Goal: Task Accomplishment & Management: Manage account settings

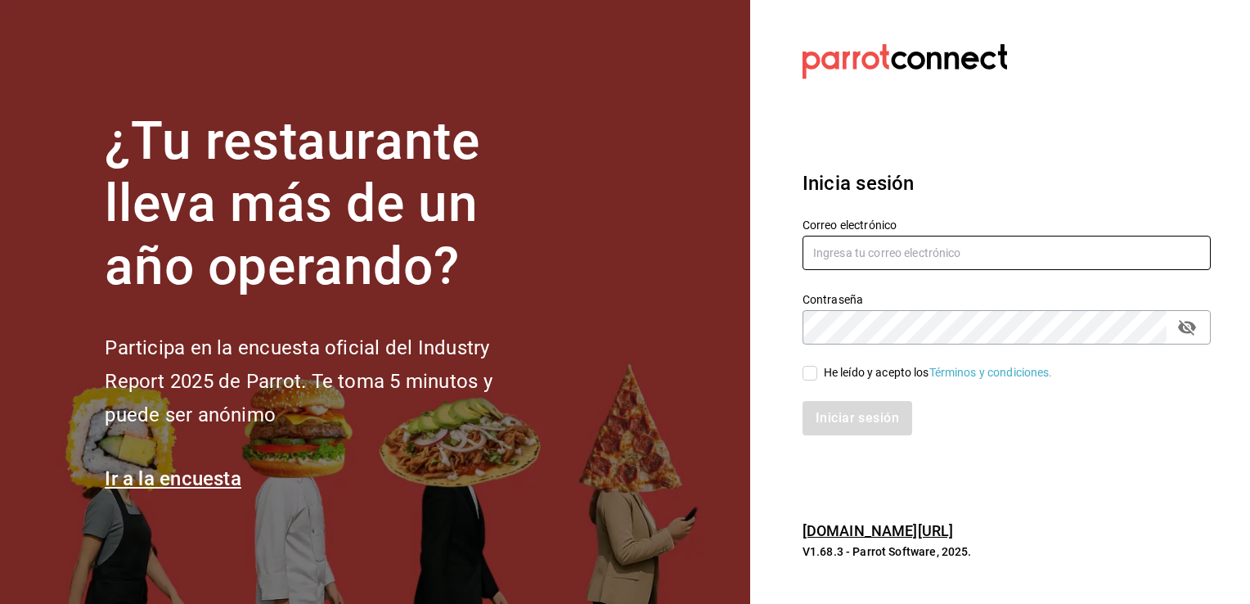
type input "[EMAIL_ADDRESS][DOMAIN_NAME]"
click at [998, 448] on div "Inicia sesión Correo electrónico [EMAIL_ADDRESS][DOMAIN_NAME] Contraseña Contra…" at bounding box center [1006, 302] width 408 height 307
click at [808, 366] on input "He leído y acepto los Términos y condiciones." at bounding box center [809, 373] width 15 height 15
checkbox input "true"
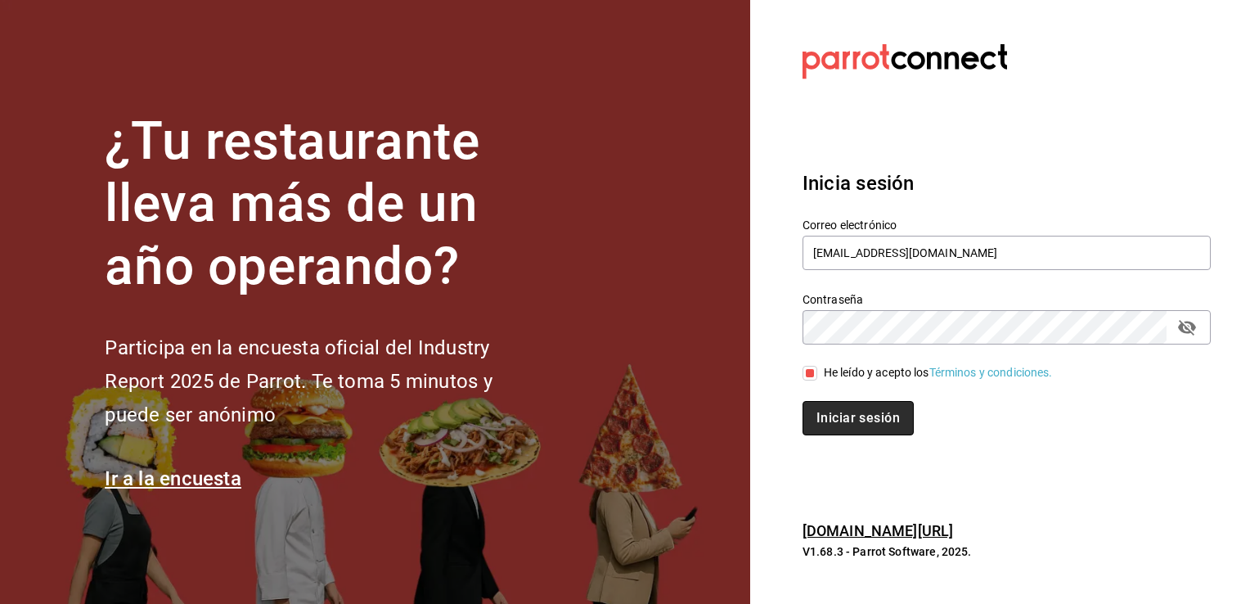
click at [874, 417] on button "Iniciar sesión" at bounding box center [857, 418] width 111 height 34
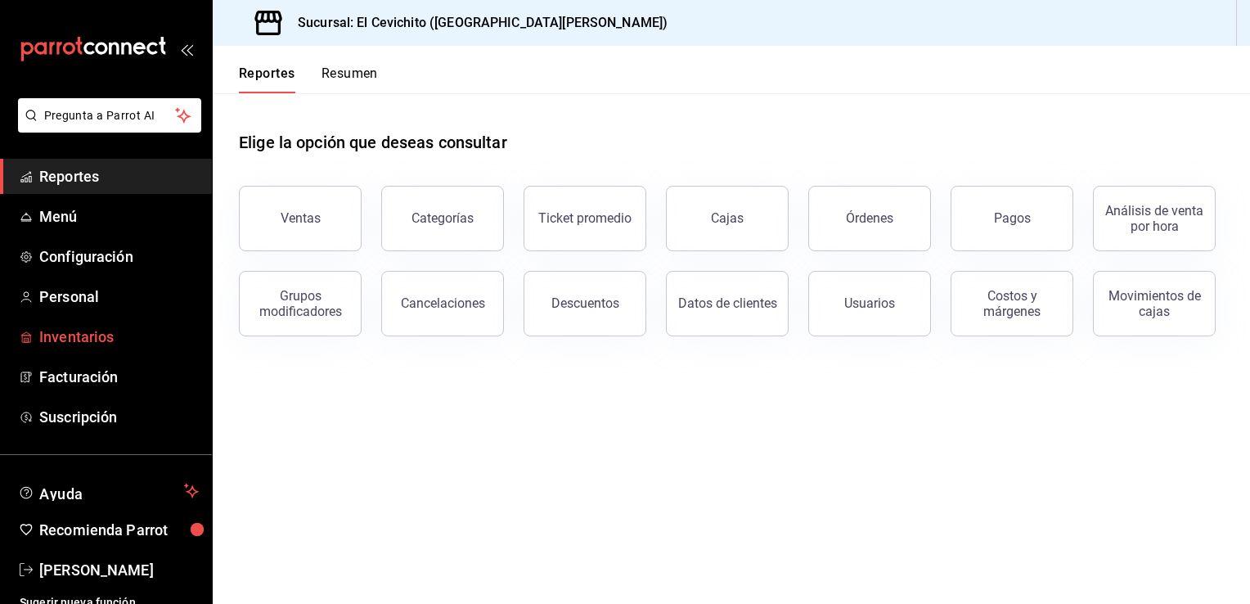
click at [109, 342] on span "Inventarios" at bounding box center [119, 337] width 160 height 22
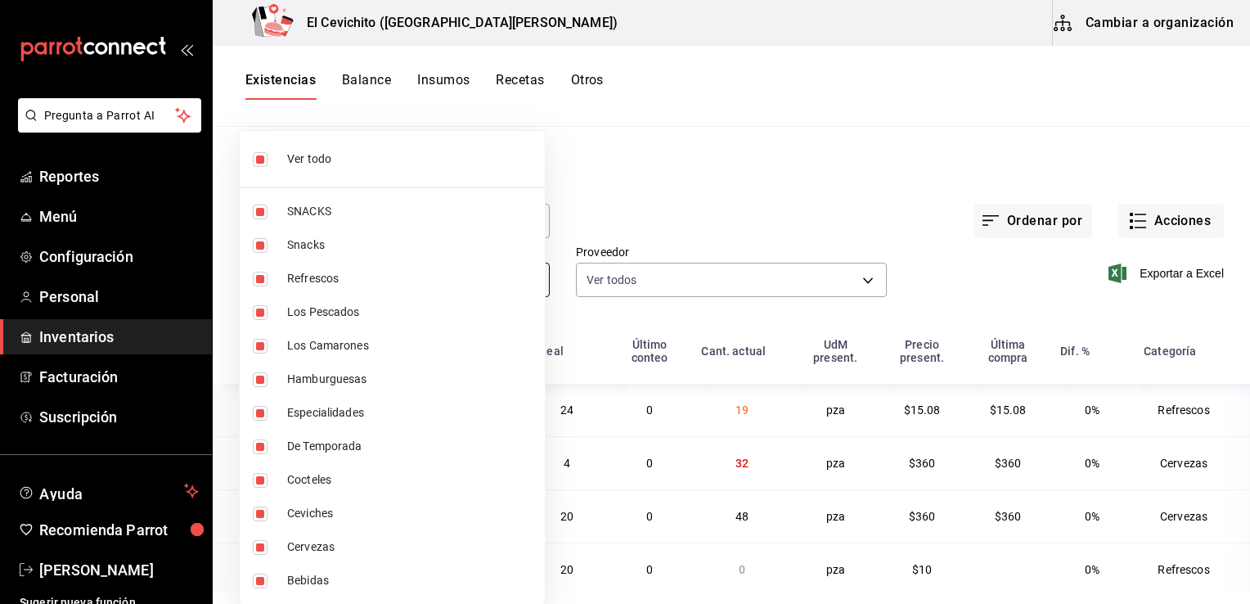
click at [530, 283] on body "Pregunta a Parrot AI Reportes Menú Configuración Personal Inventarios Facturaci…" at bounding box center [625, 296] width 1250 height 592
click at [261, 155] on input "checkbox" at bounding box center [260, 159] width 15 height 15
checkbox input "false"
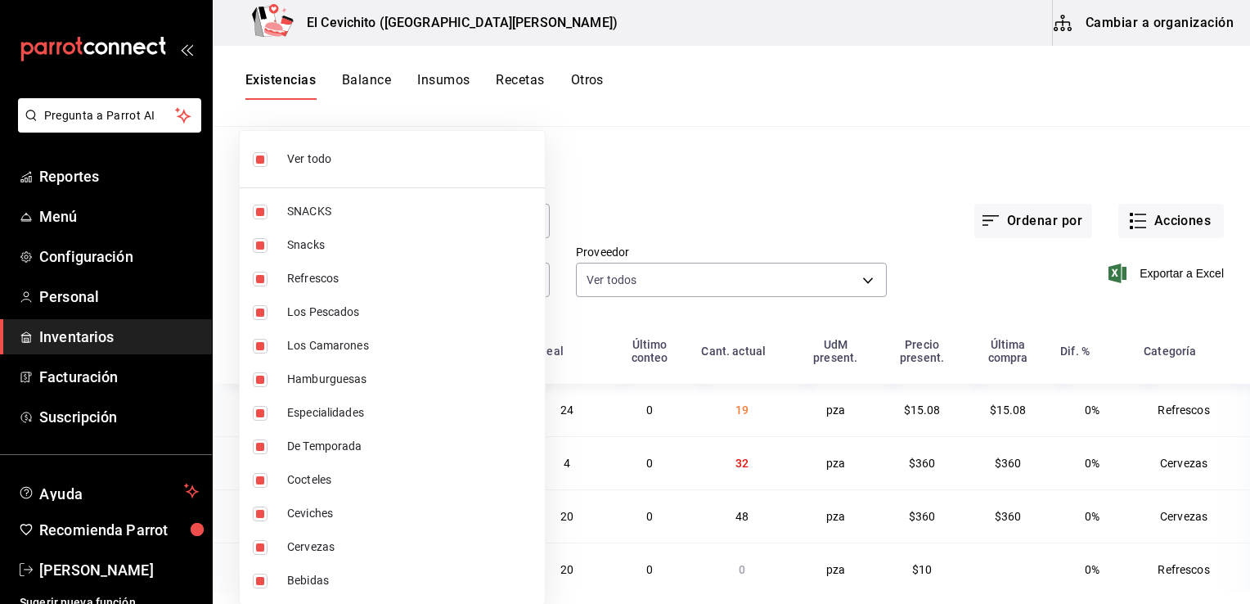
checkbox input "false"
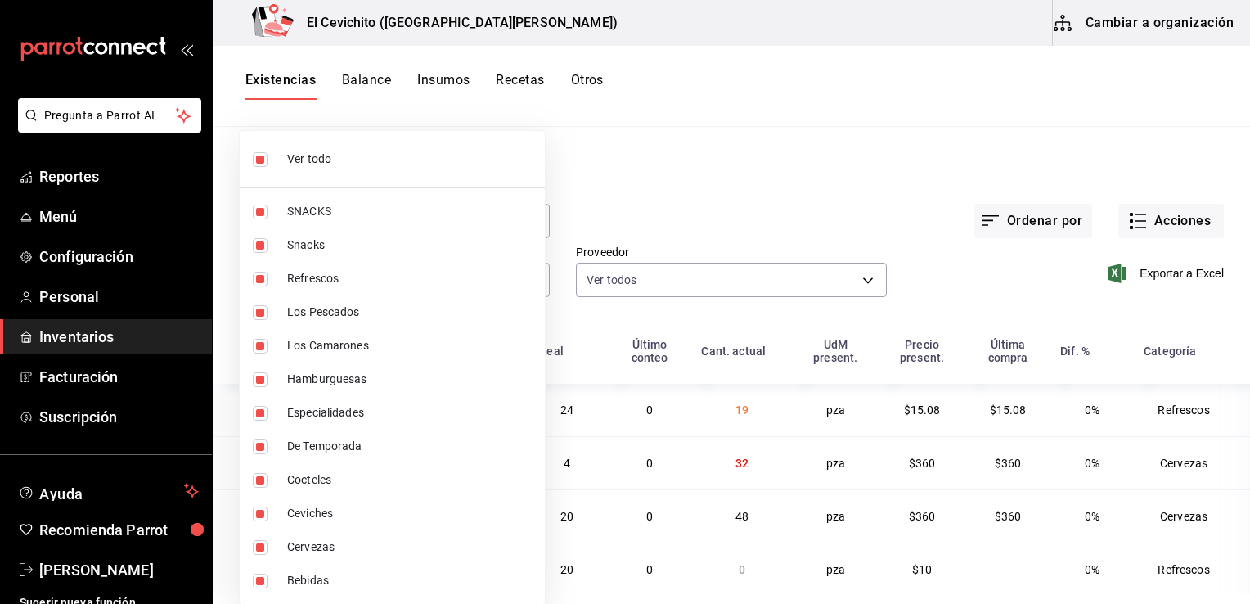
checkbox input "false"
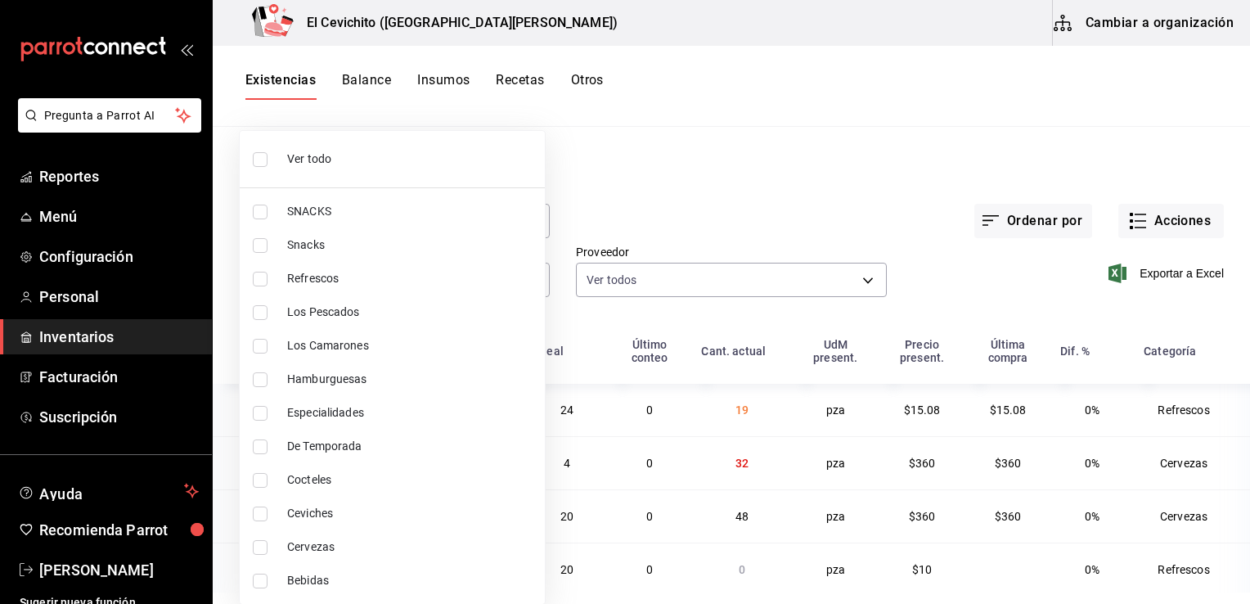
click at [254, 551] on input "checkbox" at bounding box center [260, 547] width 15 height 15
checkbox input "true"
type input "b5df17d9-e913-4c87-bce9-e7afd3e71109"
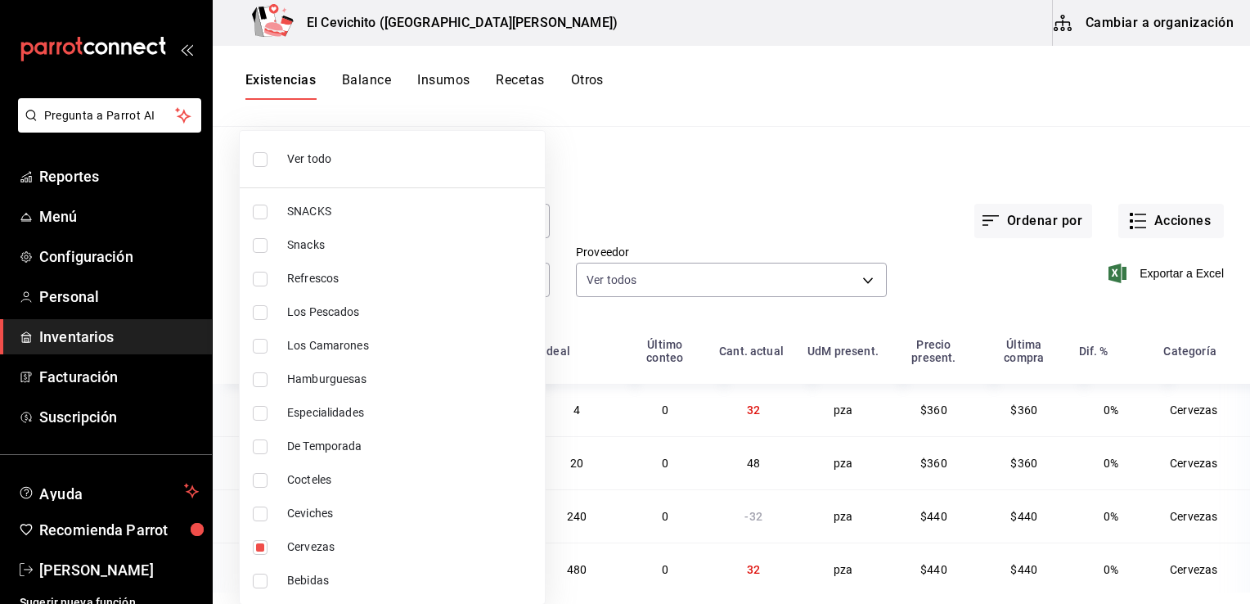
drag, startPoint x: 1243, startPoint y: 368, endPoint x: 1249, endPoint y: 447, distance: 78.7
click at [1249, 447] on html "Pregunta a Parrot AI Reportes Menú Configuración Personal Inventarios Facturaci…" at bounding box center [625, 296] width 1250 height 592
click at [915, 234] on div at bounding box center [625, 302] width 1250 height 604
click at [522, 277] on body "Pregunta a Parrot AI Reportes Menú Configuración Personal Inventarios Facturaci…" at bounding box center [625, 296] width 1250 height 592
click at [879, 136] on div at bounding box center [625, 302] width 1250 height 604
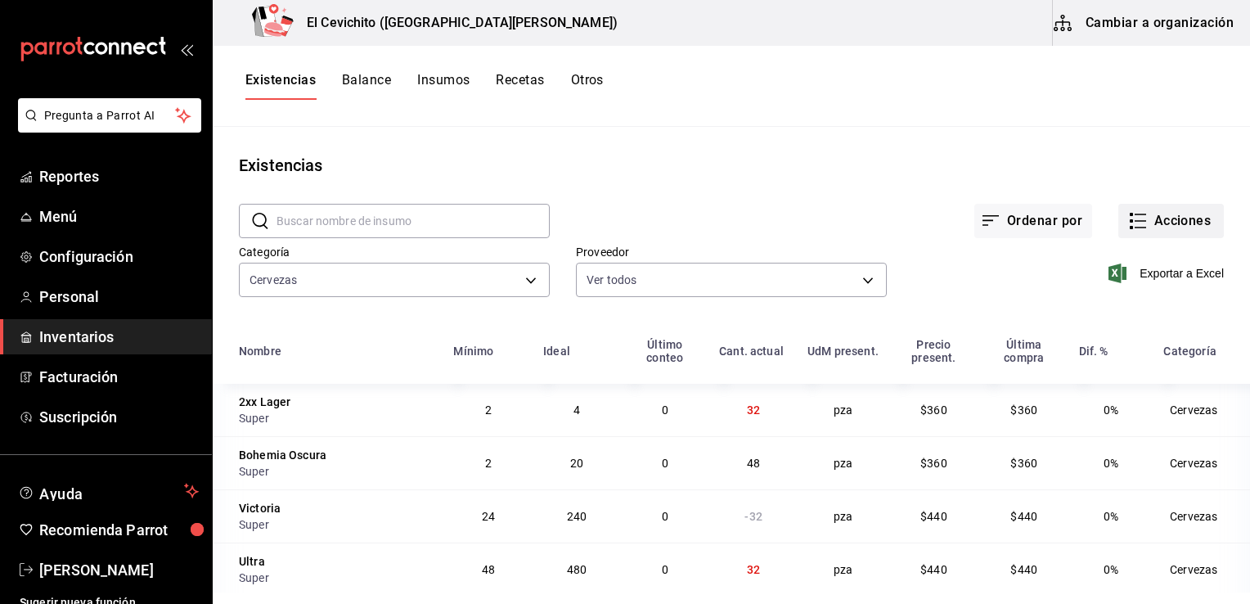
click at [1180, 231] on button "Acciones" at bounding box center [1171, 221] width 106 height 34
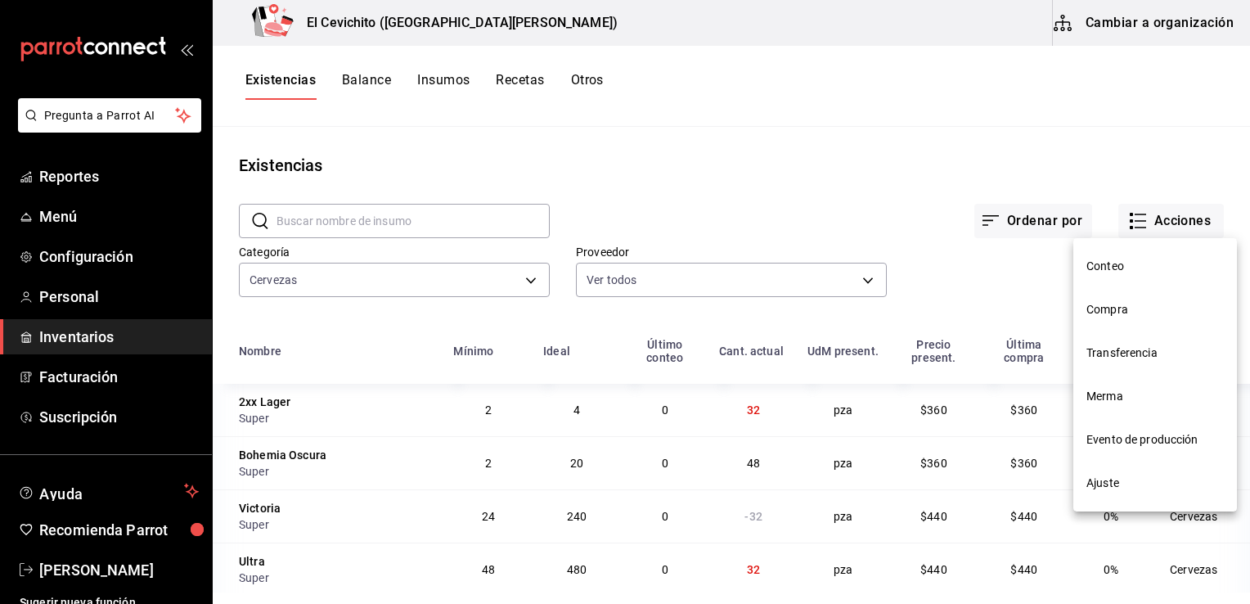
click at [888, 136] on div at bounding box center [625, 302] width 1250 height 604
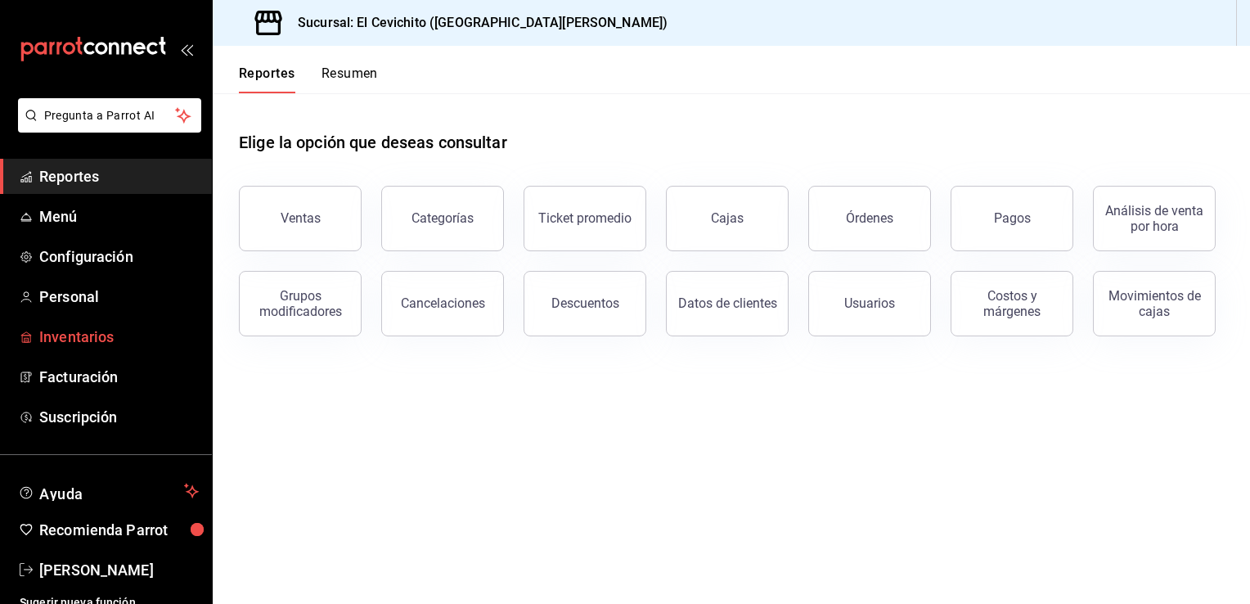
click at [120, 335] on span "Inventarios" at bounding box center [119, 337] width 160 height 22
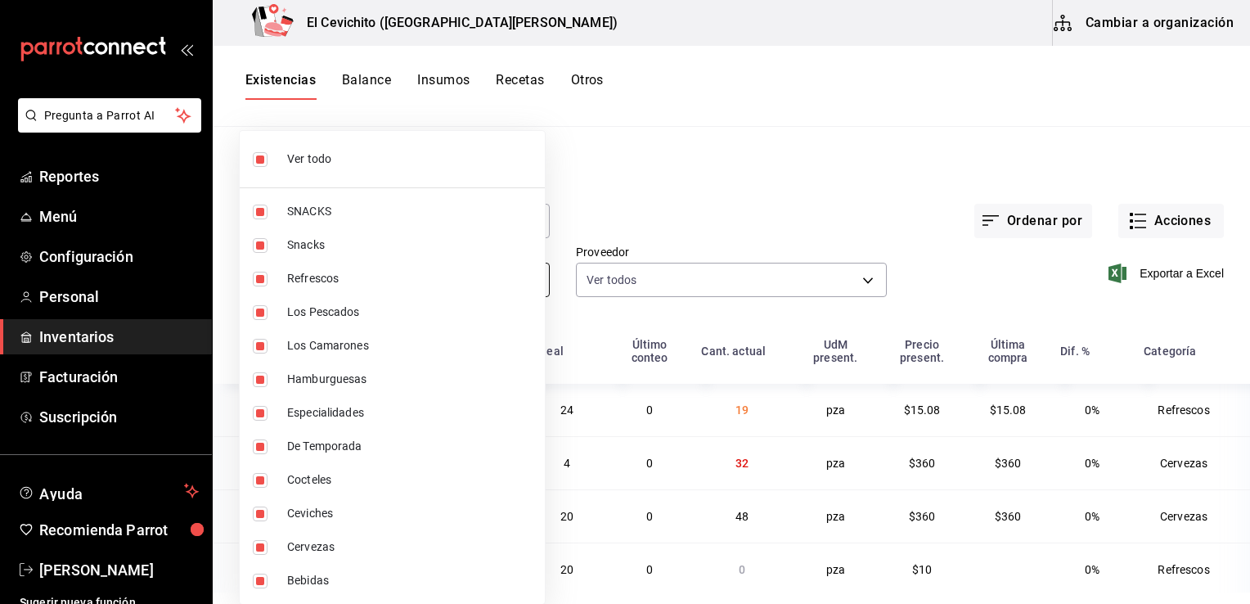
click at [528, 280] on body "Pregunta a Parrot AI Reportes Menú Configuración Personal Inventarios Facturaci…" at bounding box center [625, 296] width 1250 height 592
click at [259, 155] on input "checkbox" at bounding box center [260, 159] width 15 height 15
checkbox input "false"
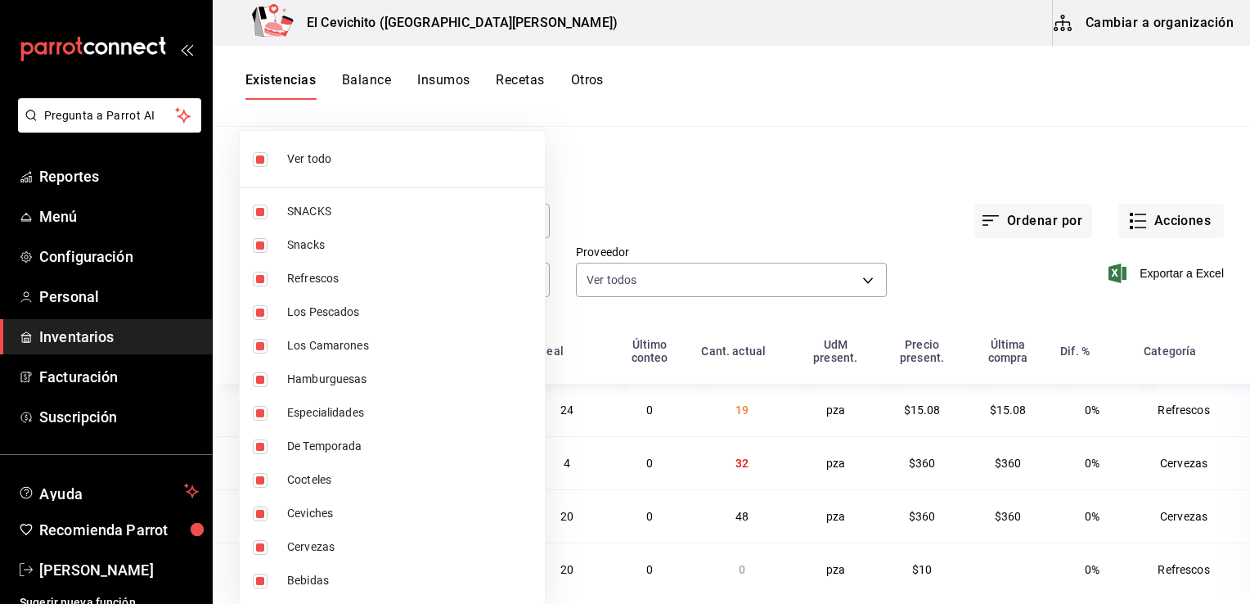
checkbox input "false"
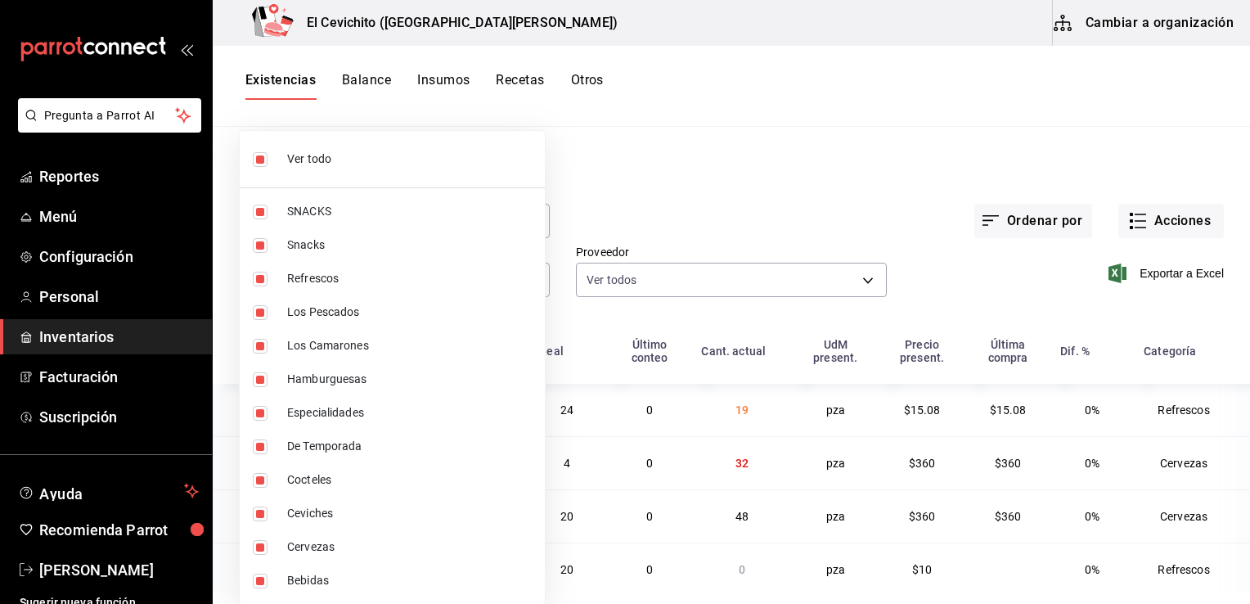
checkbox input "false"
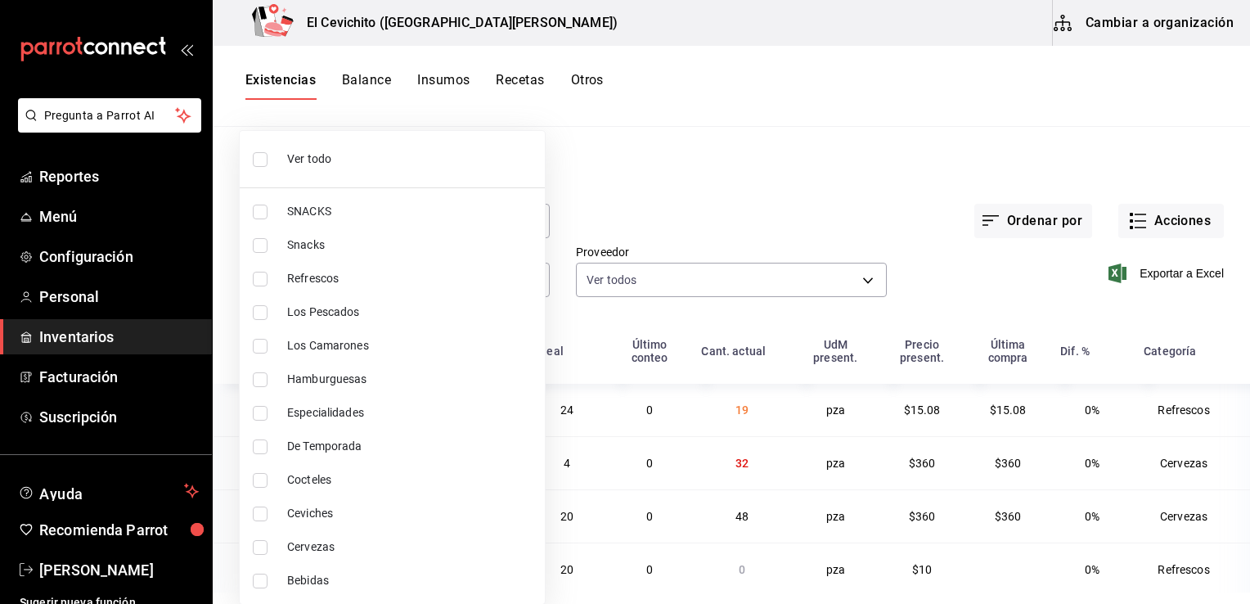
click at [254, 549] on input "checkbox" at bounding box center [260, 547] width 15 height 15
checkbox input "true"
type input "b5df17d9-e913-4c87-bce9-e7afd3e71109"
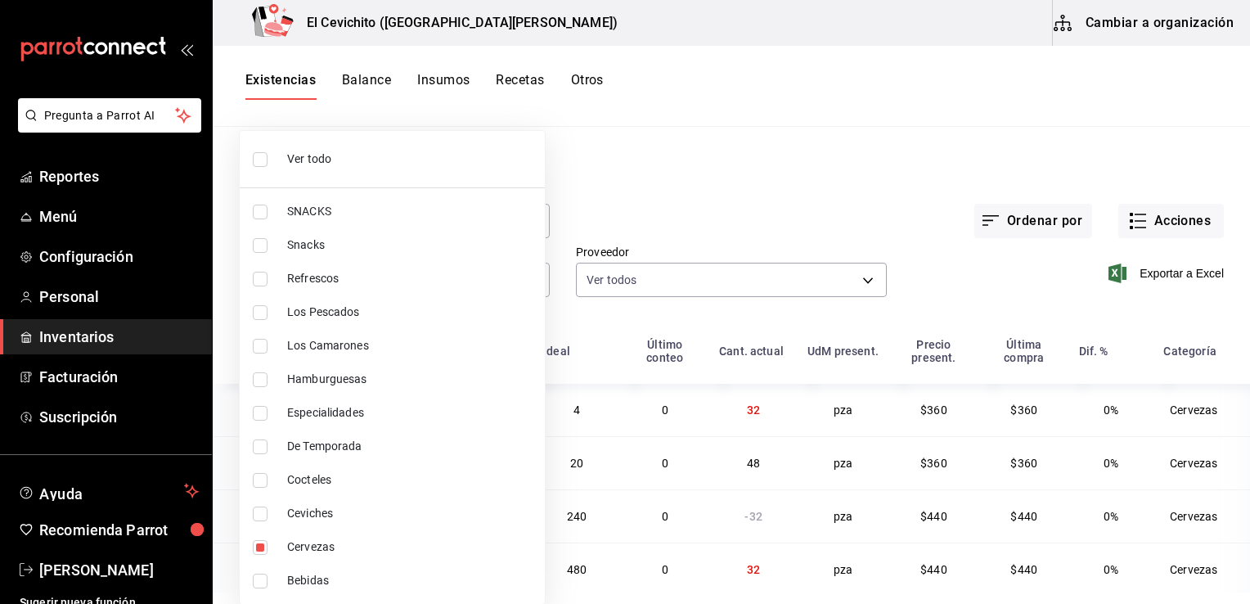
click at [991, 283] on div at bounding box center [625, 302] width 1250 height 604
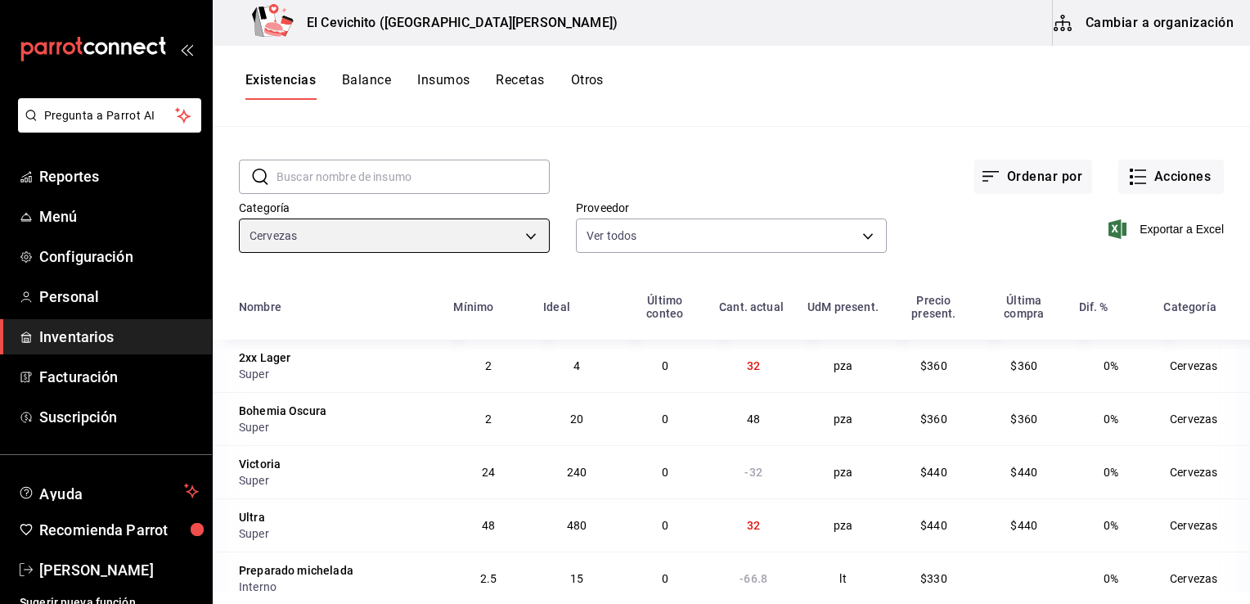
scroll to position [12, 0]
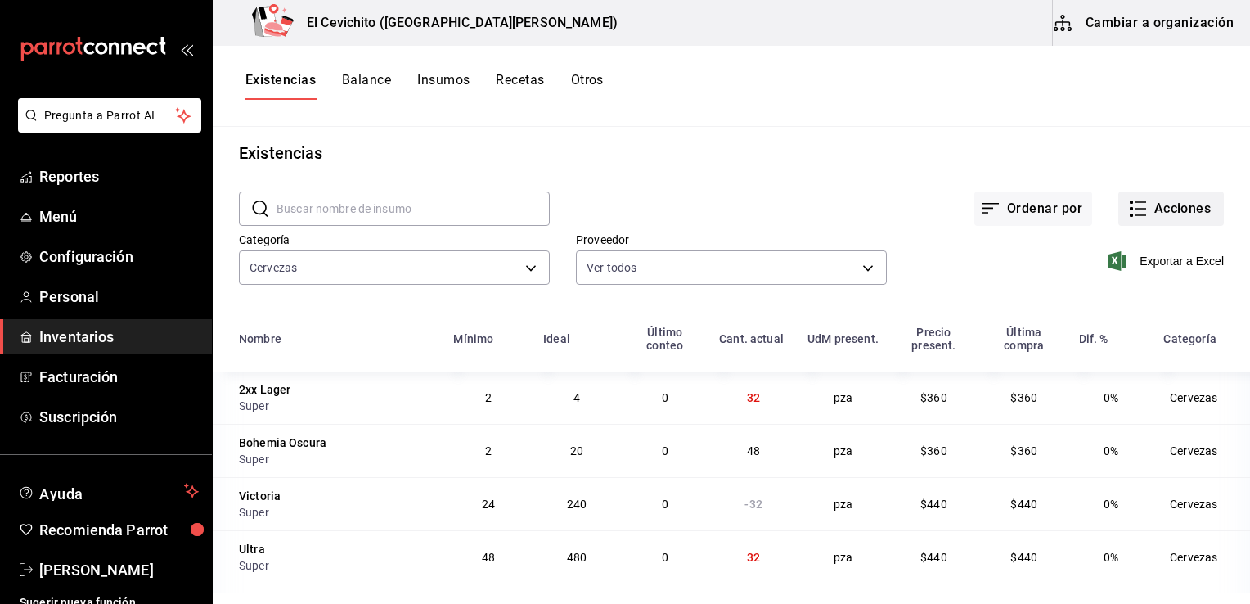
click at [1143, 214] on button "Acciones" at bounding box center [1171, 208] width 106 height 34
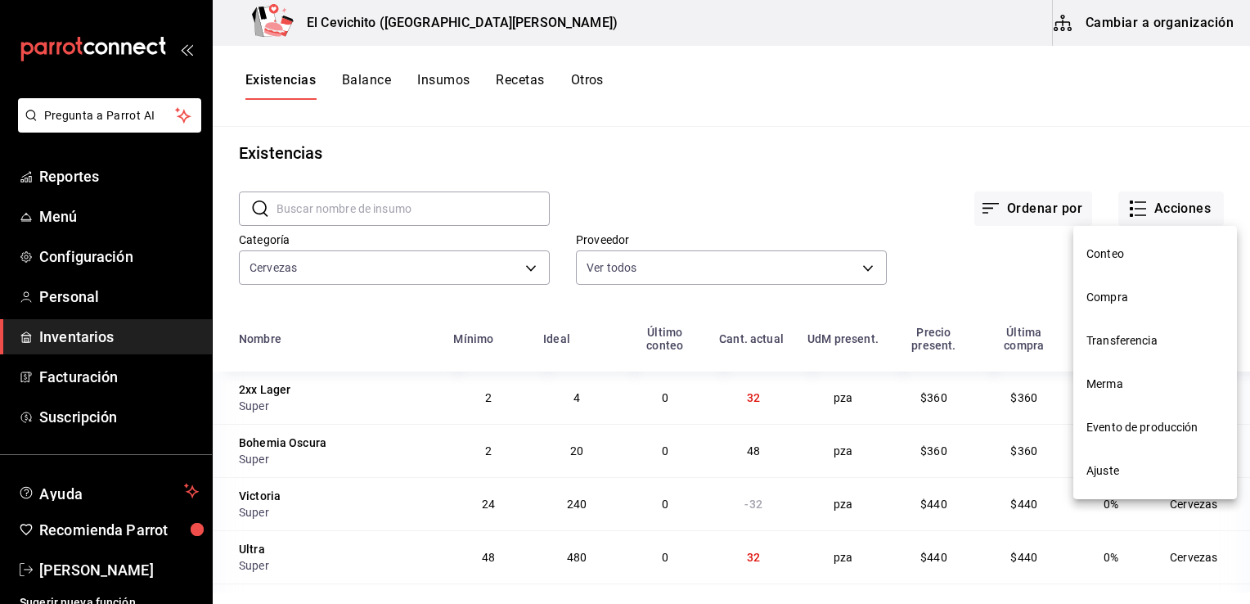
click at [1067, 218] on div at bounding box center [625, 302] width 1250 height 604
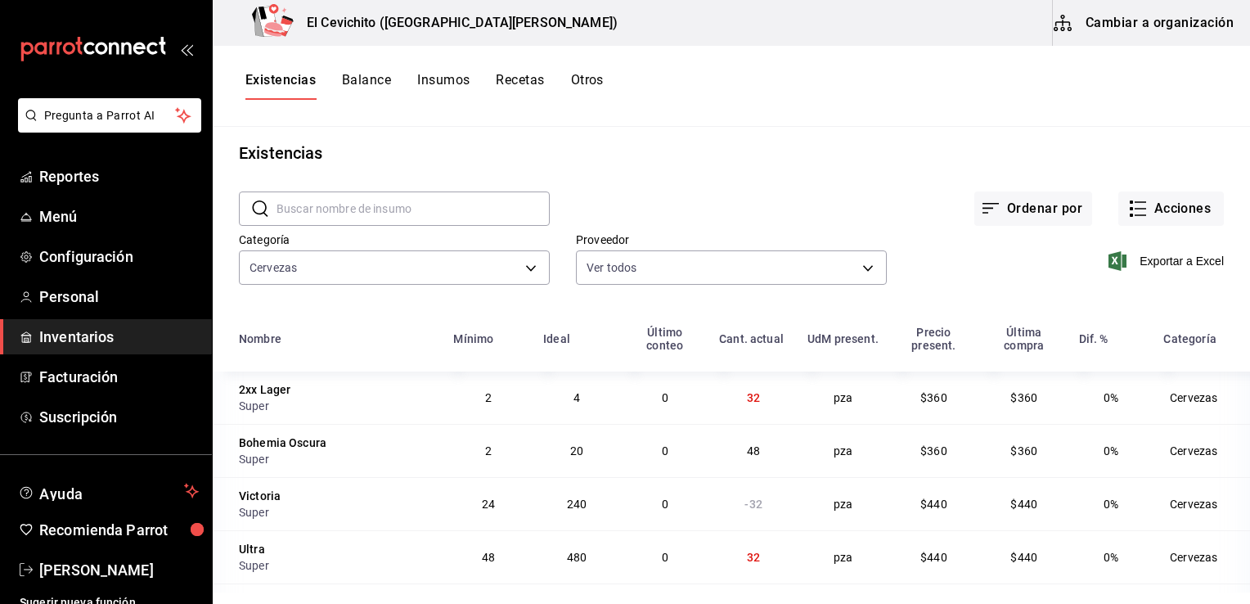
click at [1067, 218] on button "Ordenar por" at bounding box center [1033, 208] width 118 height 34
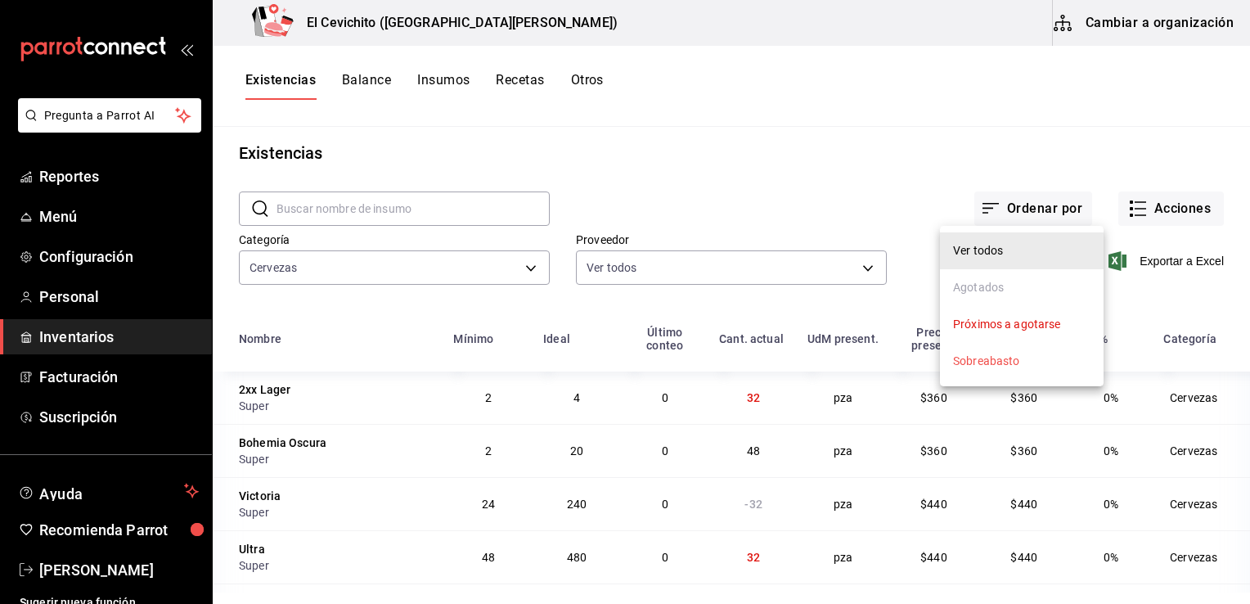
click at [944, 92] on div at bounding box center [625, 302] width 1250 height 604
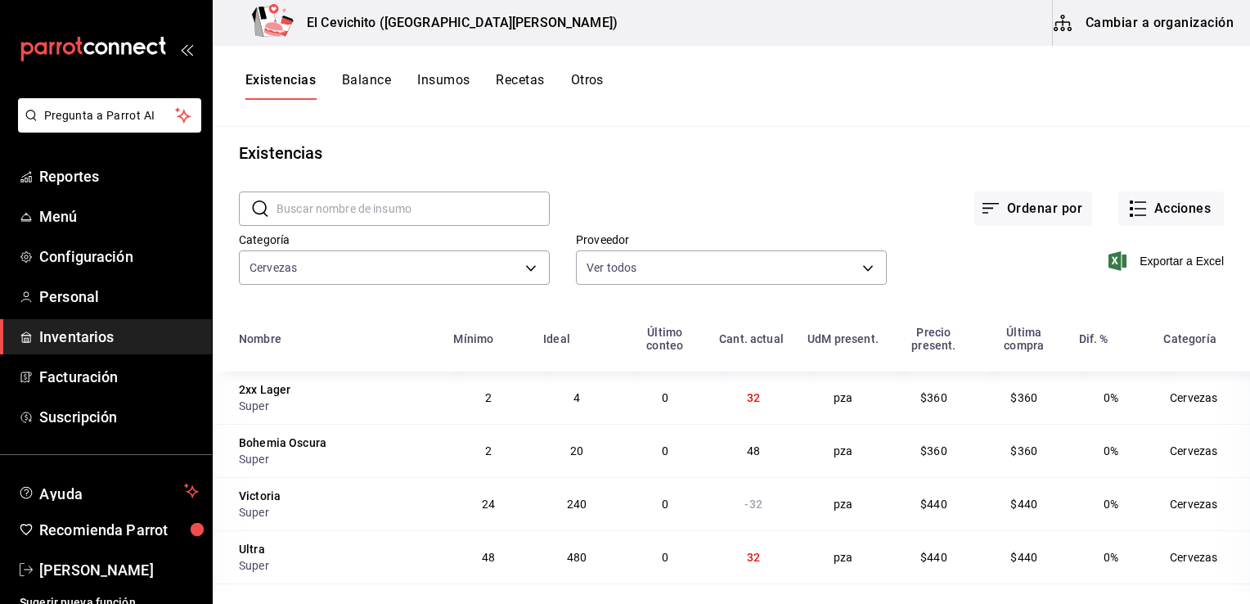
click at [892, 25] on div "El Cevichito (CIUDAD DEL CARMEN) Cambiar a organización" at bounding box center [731, 23] width 1037 height 46
